Goal: Task Accomplishment & Management: Use online tool/utility

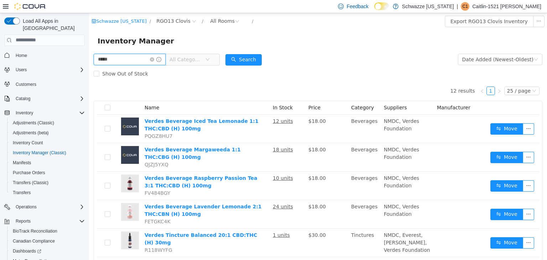
drag, startPoint x: 89, startPoint y: 13, endPoint x: 133, endPoint y: 61, distance: 65.3
click at [133, 61] on input "*****" at bounding box center [130, 58] width 72 height 11
type input "*"
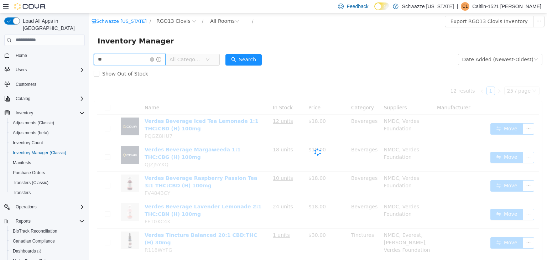
type input "**"
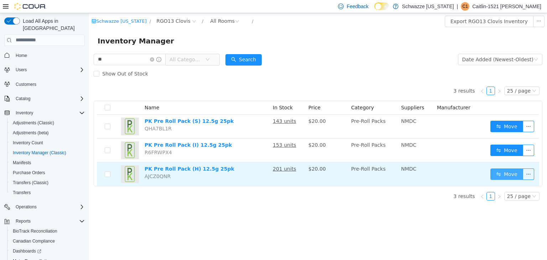
click at [501, 176] on button "Move" at bounding box center [506, 173] width 33 height 11
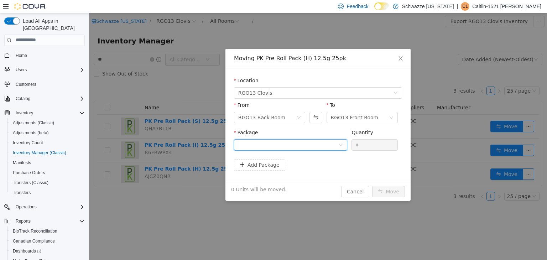
click at [329, 146] on div at bounding box center [288, 144] width 100 height 11
type input "*"
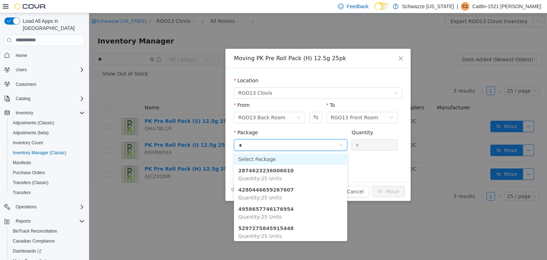
type input "**"
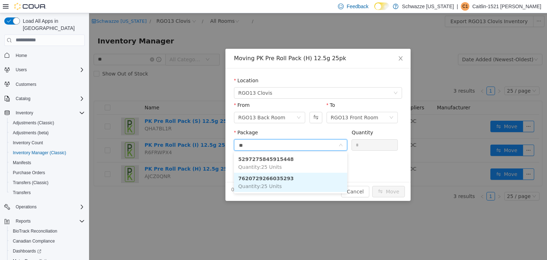
click at [303, 182] on li "7620729266035293 Quantity : 25 Units" at bounding box center [290, 181] width 113 height 19
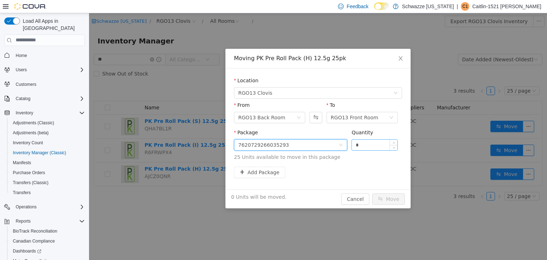
click at [370, 147] on input "*" at bounding box center [375, 144] width 46 height 11
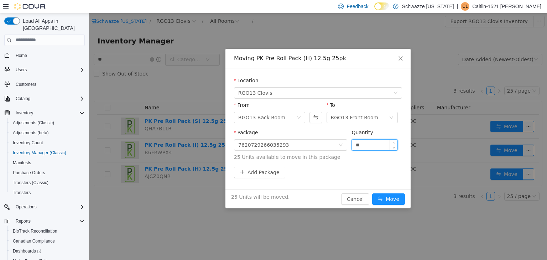
type input "**"
click at [372, 193] on button "Move" at bounding box center [388, 198] width 33 height 11
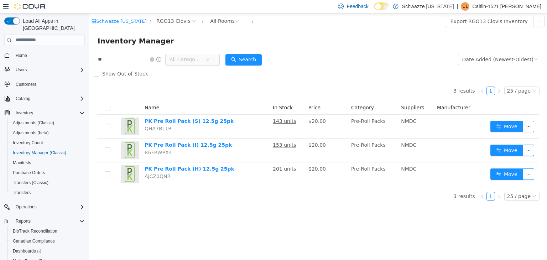
scroll to position [40, 0]
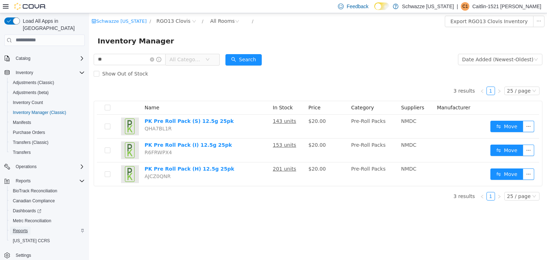
click at [20, 228] on span "Reports" at bounding box center [20, 231] width 15 height 6
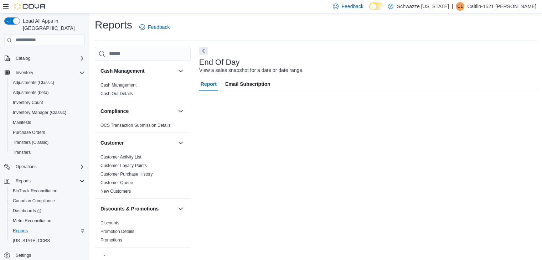
scroll to position [2, 0]
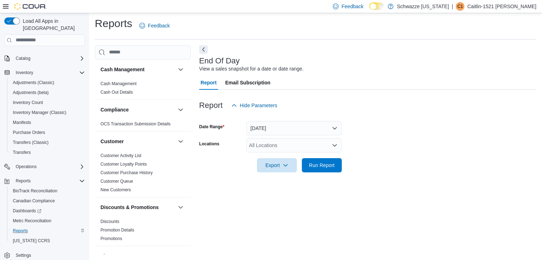
click at [276, 145] on div "All Locations" at bounding box center [293, 145] width 95 height 14
type input "*****"
click at [281, 153] on button "RGO13 Clovis" at bounding box center [293, 157] width 95 height 10
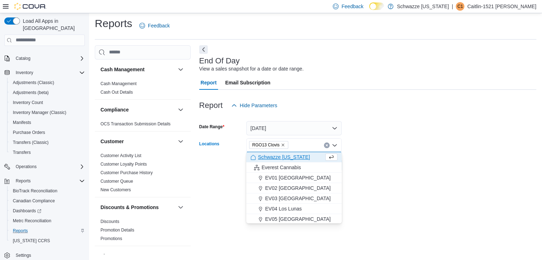
click at [378, 141] on form "Date Range [DATE] Locations RGO13 [GEOGRAPHIC_DATA] Combo box. Selected. RGO13 …" at bounding box center [367, 143] width 337 height 60
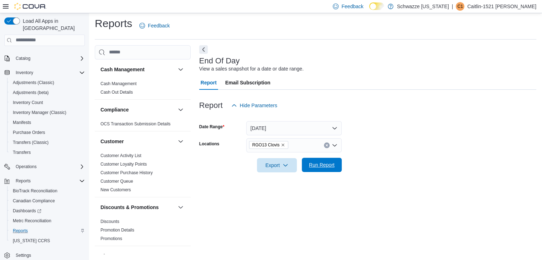
click at [322, 163] on span "Run Report" at bounding box center [322, 164] width 26 height 7
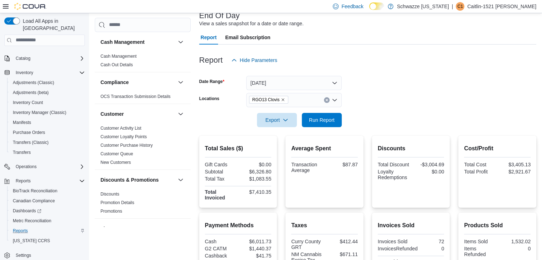
scroll to position [46, 0]
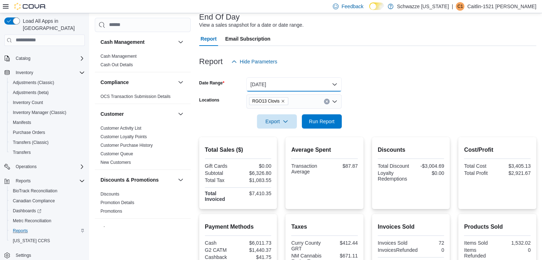
click at [316, 83] on button "[DATE]" at bounding box center [293, 84] width 95 height 14
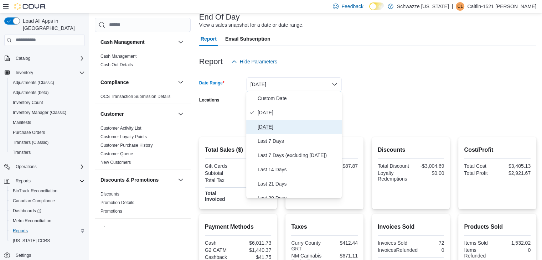
click at [287, 124] on span "[DATE]" at bounding box center [297, 126] width 81 height 9
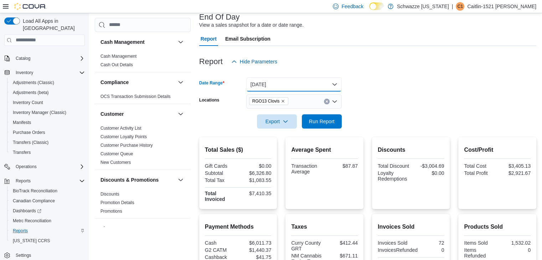
click at [309, 80] on button "[DATE]" at bounding box center [293, 84] width 95 height 14
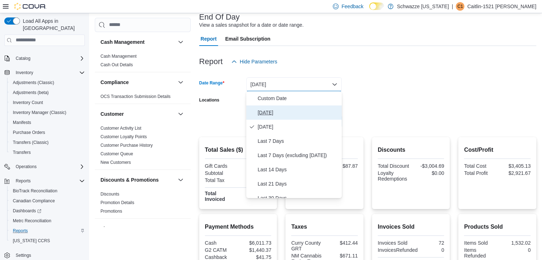
click at [266, 109] on span "[DATE]" at bounding box center [297, 112] width 81 height 9
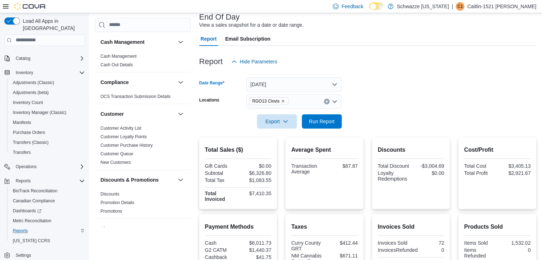
click at [352, 109] on div at bounding box center [367, 112] width 337 height 6
click at [327, 120] on span "Run Report" at bounding box center [322, 120] width 26 height 7
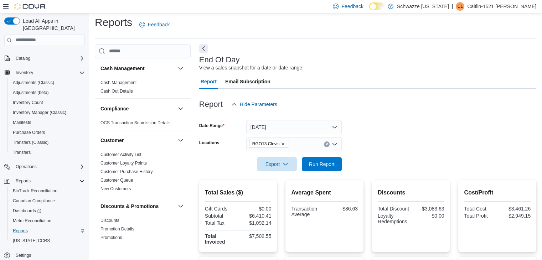
scroll to position [0, 0]
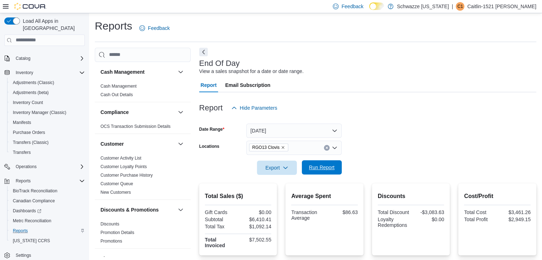
click at [310, 166] on span "Run Report" at bounding box center [322, 167] width 26 height 7
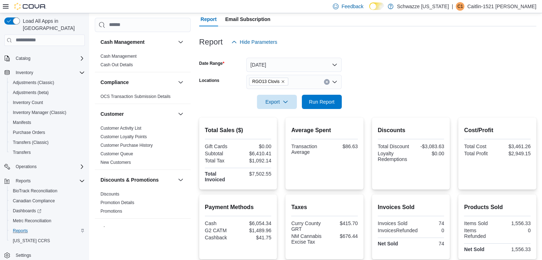
scroll to position [66, 0]
click at [322, 109] on div at bounding box center [367, 113] width 337 height 9
click at [329, 105] on span "Run Report" at bounding box center [321, 102] width 31 height 14
click at [47, 110] on span "Inventory Manager (Classic)" at bounding box center [39, 113] width 53 height 6
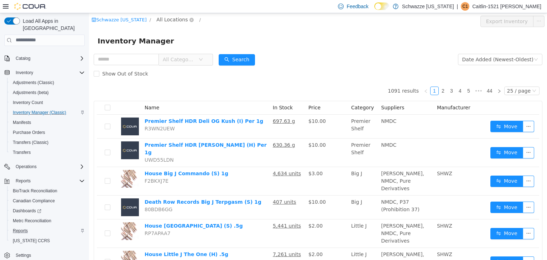
click at [164, 20] on span "All Locations" at bounding box center [171, 19] width 31 height 8
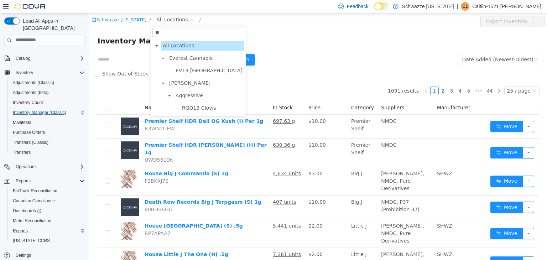
type input "**"
click at [196, 103] on li "Aggressive RGO13 Clovis" at bounding box center [204, 101] width 79 height 22
click at [196, 105] on span "RGO13 Clovis" at bounding box center [199, 108] width 34 height 6
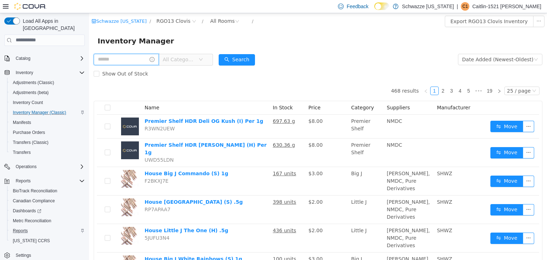
click at [124, 53] on input "text" at bounding box center [126, 58] width 65 height 11
type input "******"
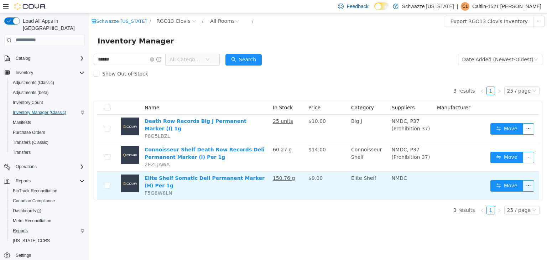
click at [113, 181] on td at bounding box center [107, 185] width 21 height 28
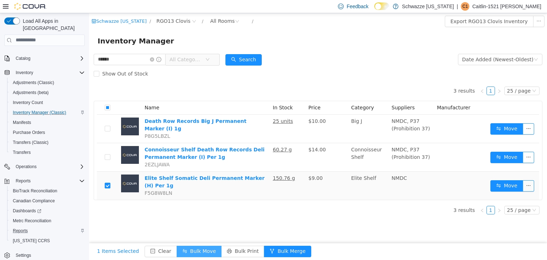
click at [183, 254] on button "Bulk Move" at bounding box center [199, 250] width 45 height 11
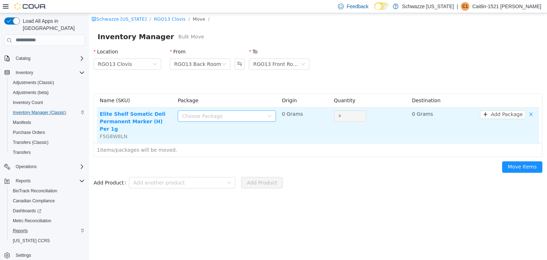
click at [212, 111] on div "Choose Package" at bounding box center [224, 115] width 85 height 11
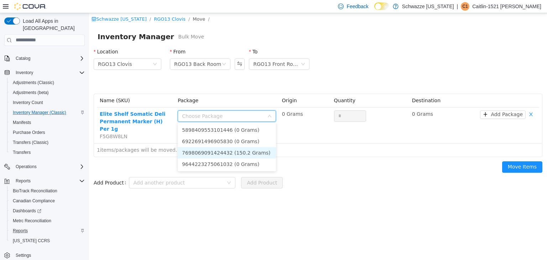
click at [229, 153] on li "7698069091424432 (150.2 Grams)" at bounding box center [227, 152] width 98 height 11
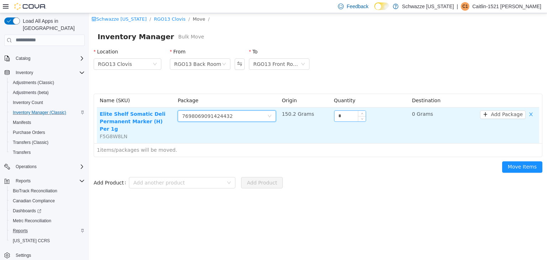
click at [348, 116] on input "*" at bounding box center [349, 115] width 31 height 11
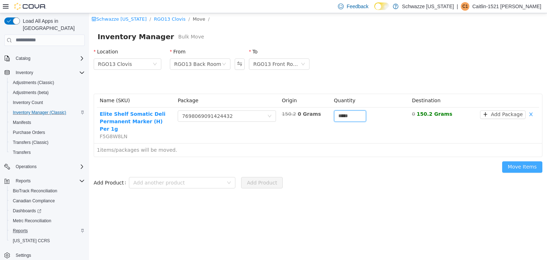
type input "*****"
click at [527, 161] on button "Move Items" at bounding box center [522, 166] width 40 height 11
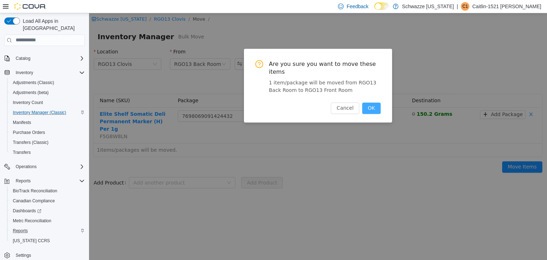
click at [372, 102] on button "OK" at bounding box center [371, 107] width 19 height 11
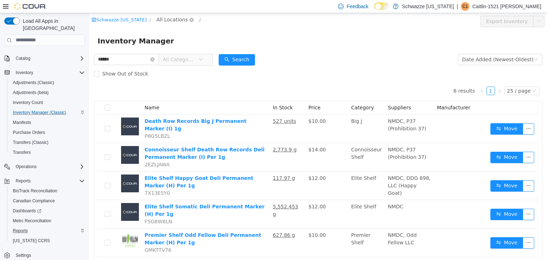
click at [169, 22] on span "All Locations" at bounding box center [171, 19] width 31 height 8
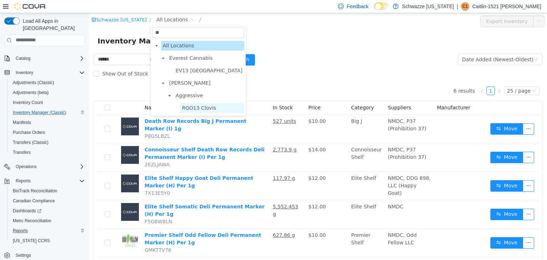
type input "**"
click at [190, 105] on span "RGO13 Clovis" at bounding box center [199, 108] width 34 height 6
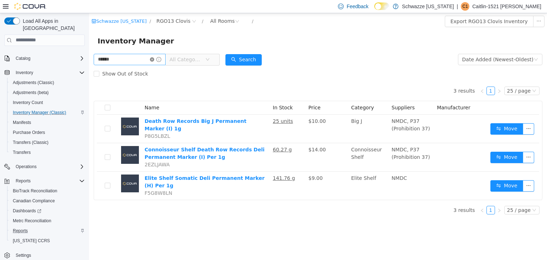
click at [154, 60] on icon "icon: close-circle" at bounding box center [152, 59] width 4 height 4
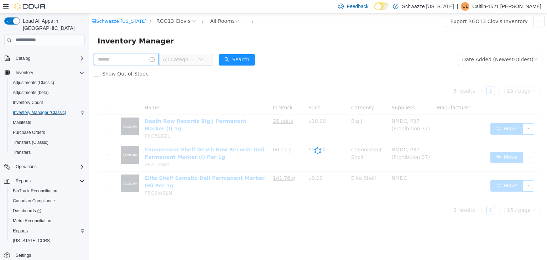
click at [142, 60] on input "text" at bounding box center [126, 58] width 65 height 11
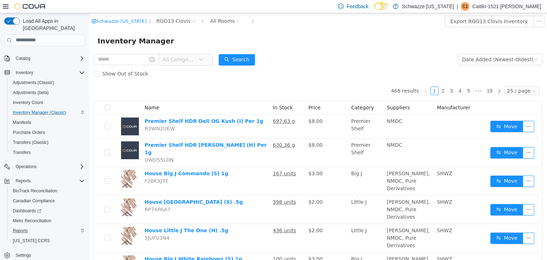
click at [183, 73] on div "Show Out of Stock" at bounding box center [318, 73] width 449 height 14
click at [146, 62] on input "text" at bounding box center [126, 58] width 65 height 11
click at [141, 58] on input "text" at bounding box center [126, 58] width 65 height 11
type input "**********"
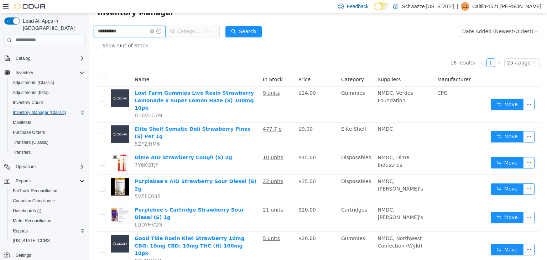
scroll to position [30, 0]
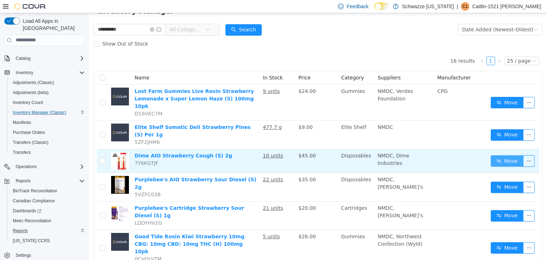
click at [503, 155] on button "Move" at bounding box center [507, 160] width 33 height 11
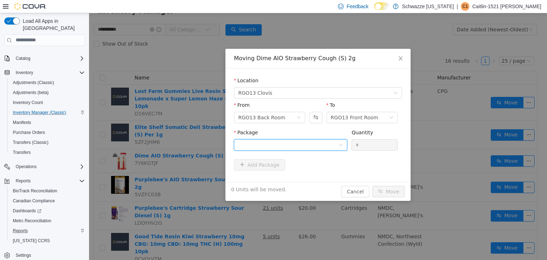
click at [310, 141] on div at bounding box center [288, 144] width 100 height 11
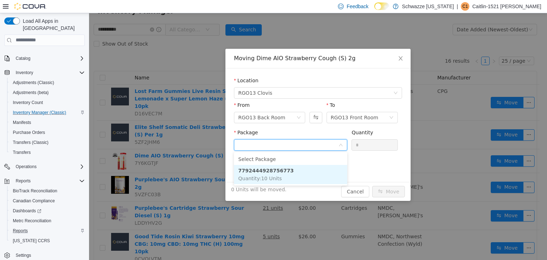
click at [255, 170] on strong "7792444928756773" at bounding box center [266, 170] width 56 height 6
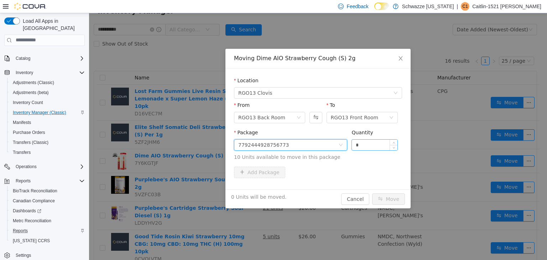
click at [367, 149] on input "*" at bounding box center [375, 144] width 46 height 11
click at [376, 145] on input "*" at bounding box center [375, 144] width 46 height 11
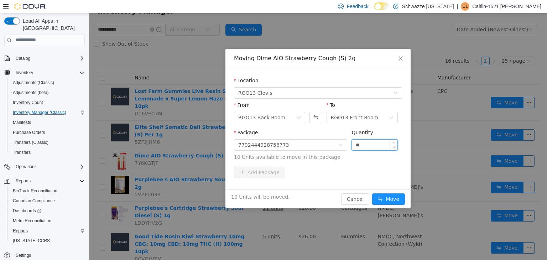
type input "**"
click at [372, 193] on button "Move" at bounding box center [388, 198] width 33 height 11
